Goal: Check status

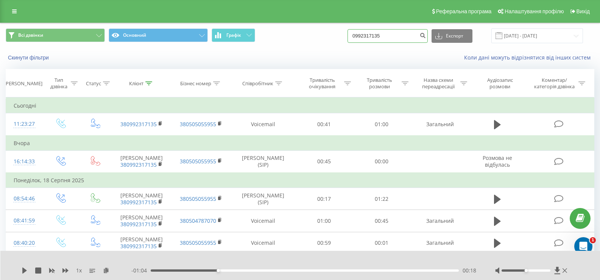
drag, startPoint x: 403, startPoint y: 39, endPoint x: 304, endPoint y: 56, distance: 100.1
click at [304, 56] on div "Всі дзвінки Основний Графік 0992317135 Експорт .csv .xls .xlsx [DATE] - [DATE] …" at bounding box center [299, 44] width 599 height 43
click at [392, 35] on input "095465" at bounding box center [387, 36] width 80 height 14
type input "0954654777"
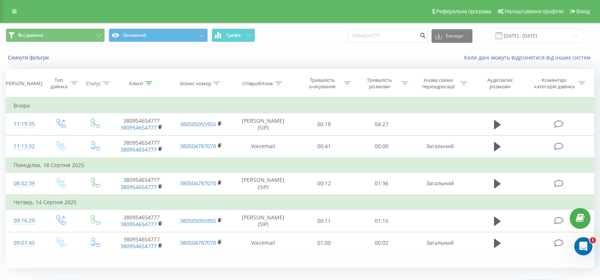
drag, startPoint x: 366, startPoint y: 52, endPoint x: 375, endPoint y: 61, distance: 12.8
click at [366, 52] on div "Скинути фільтри Коли дані можуть відрізнятися вiд інших систем" at bounding box center [299, 57] width 599 height 18
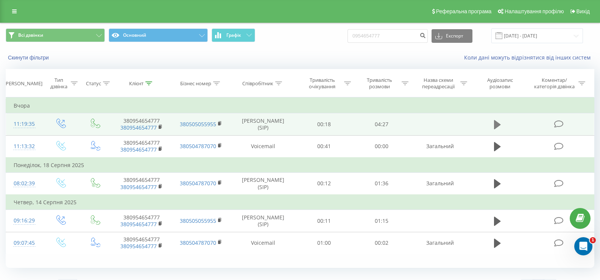
click at [497, 126] on icon at bounding box center [497, 124] width 7 height 9
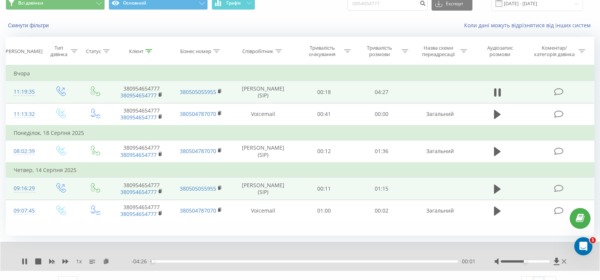
scroll to position [45, 0]
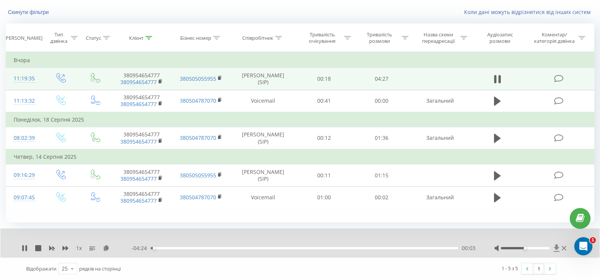
click at [556, 247] on icon at bounding box center [556, 247] width 6 height 7
click at [25, 249] on icon at bounding box center [25, 248] width 6 height 6
